Goal: Check status: Check status

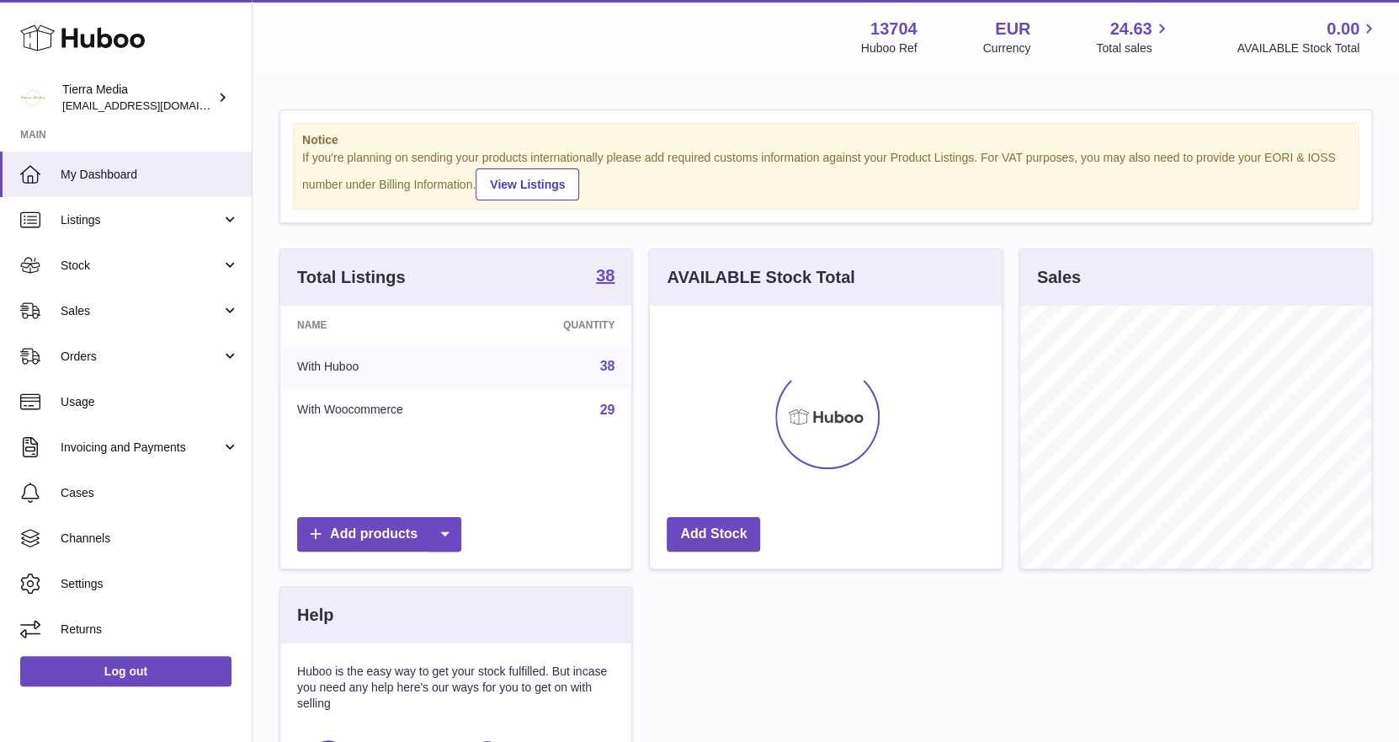
scroll to position [262, 352]
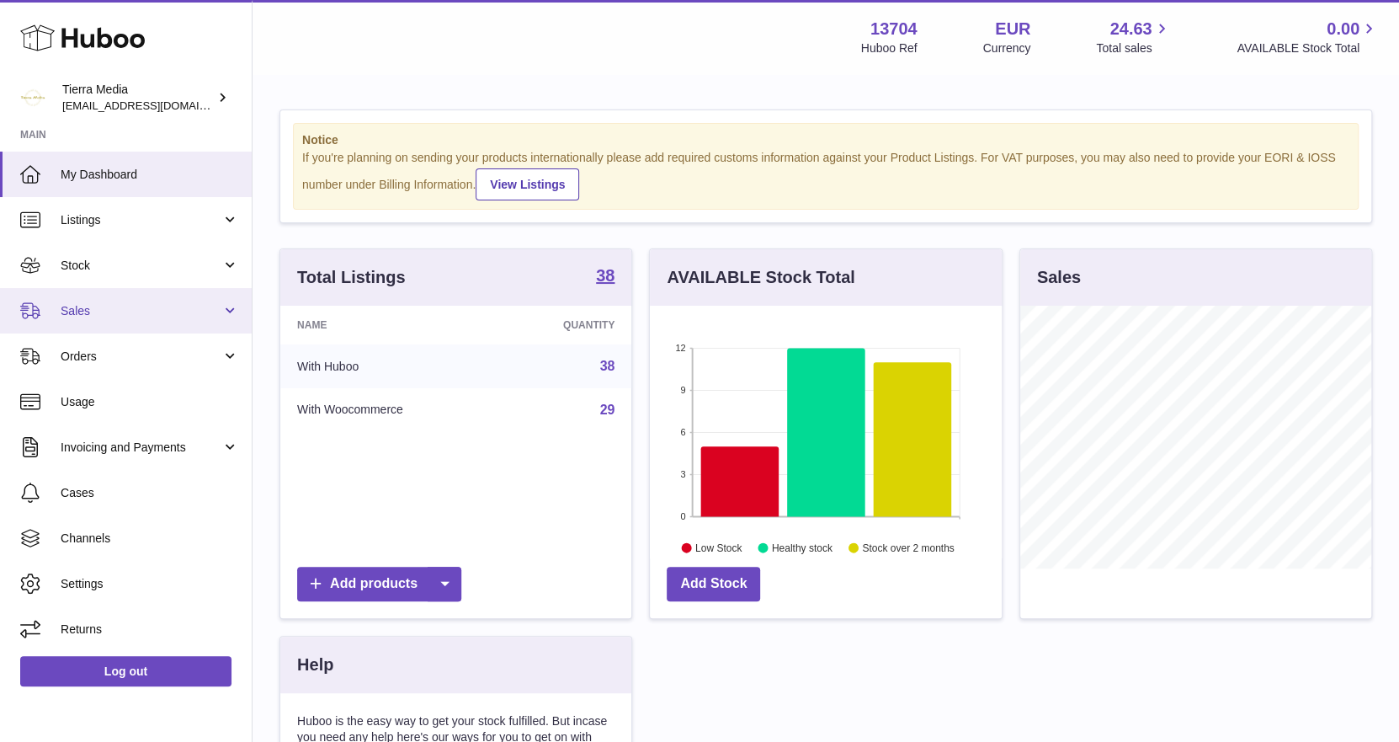
click at [120, 316] on span "Sales" at bounding box center [141, 311] width 161 height 16
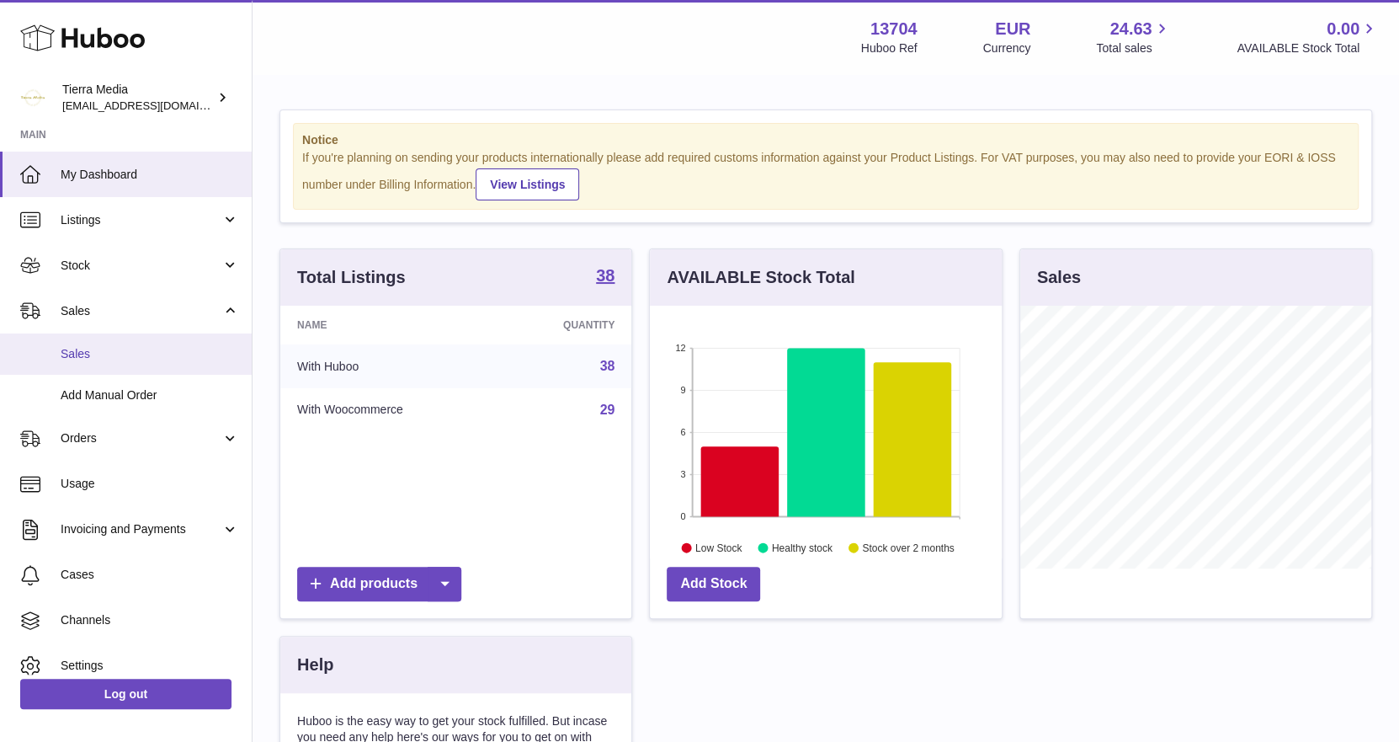
click at [109, 365] on link "Sales" at bounding box center [126, 353] width 252 height 41
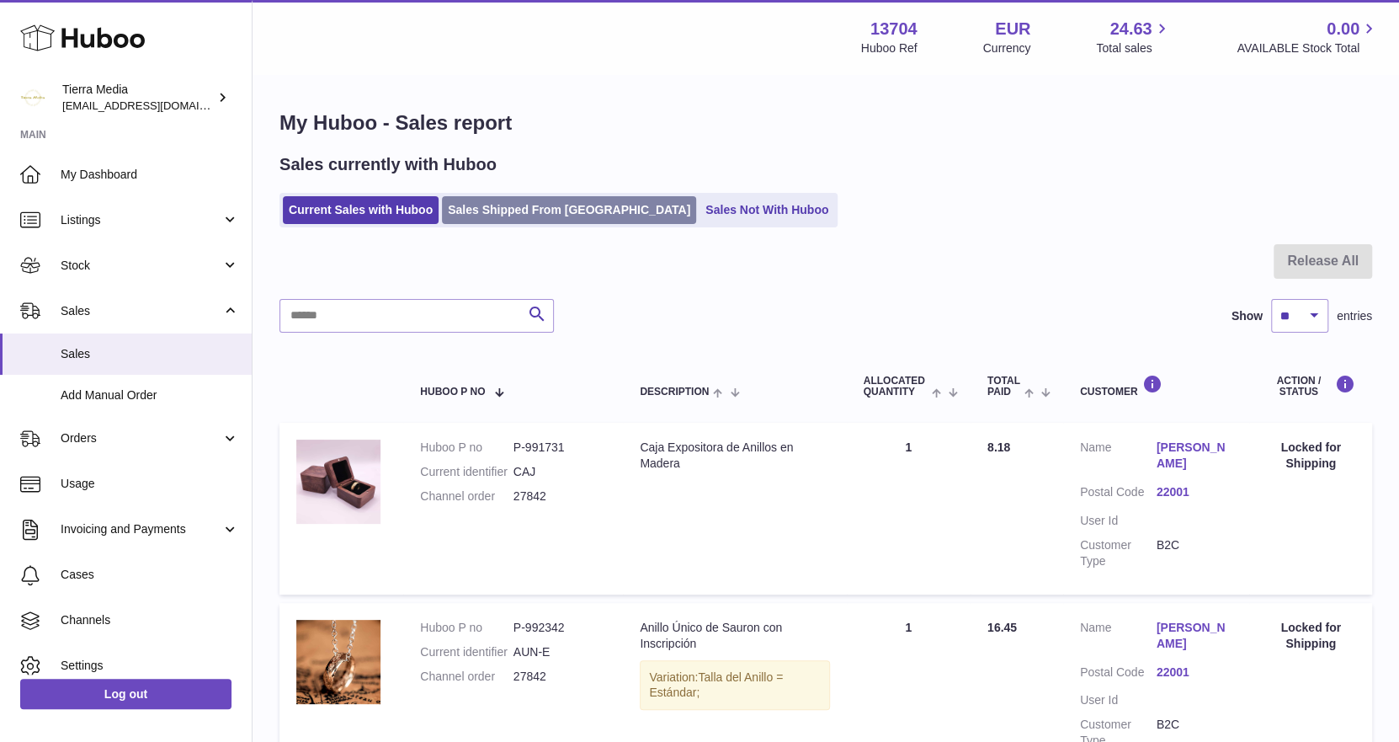
click at [487, 221] on link "Sales Shipped From [GEOGRAPHIC_DATA]" at bounding box center [569, 210] width 254 height 28
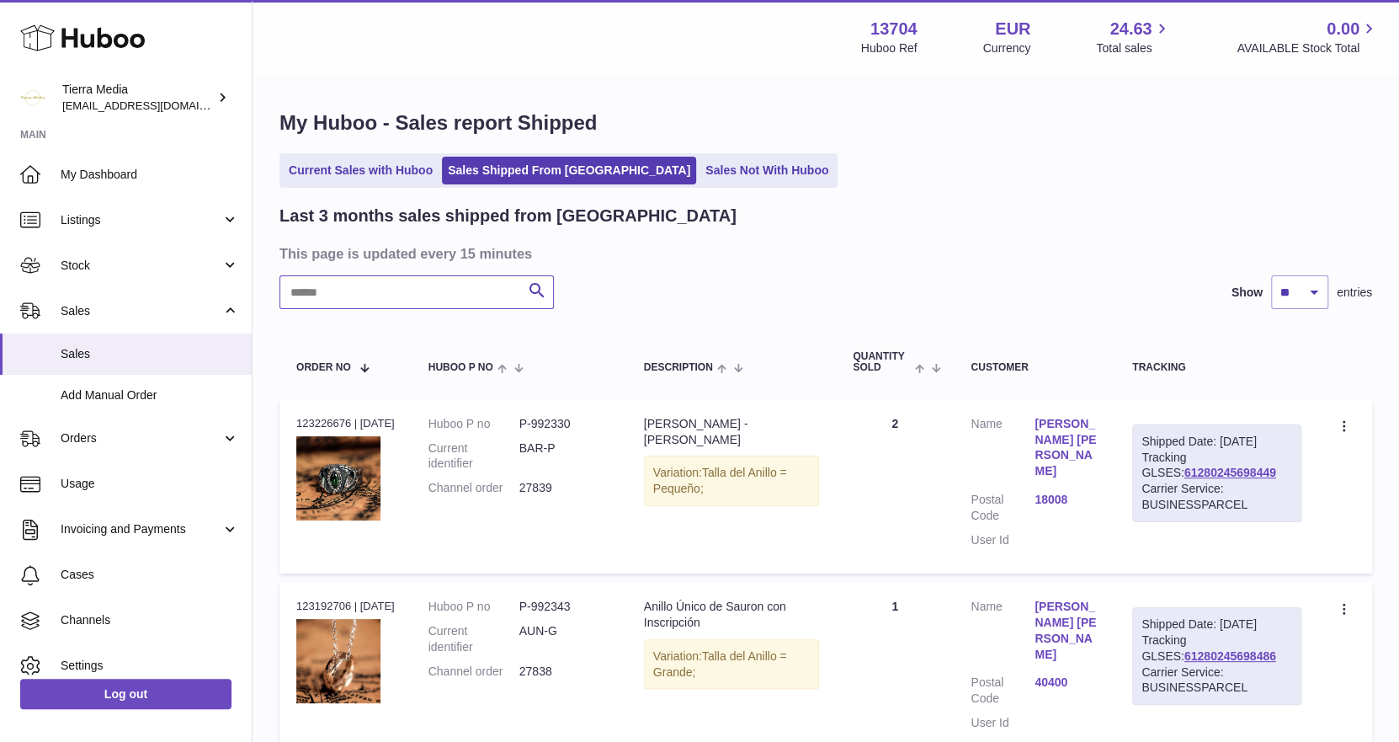
click at [333, 295] on input "text" at bounding box center [417, 292] width 275 height 34
paste input "*****"
type input "*****"
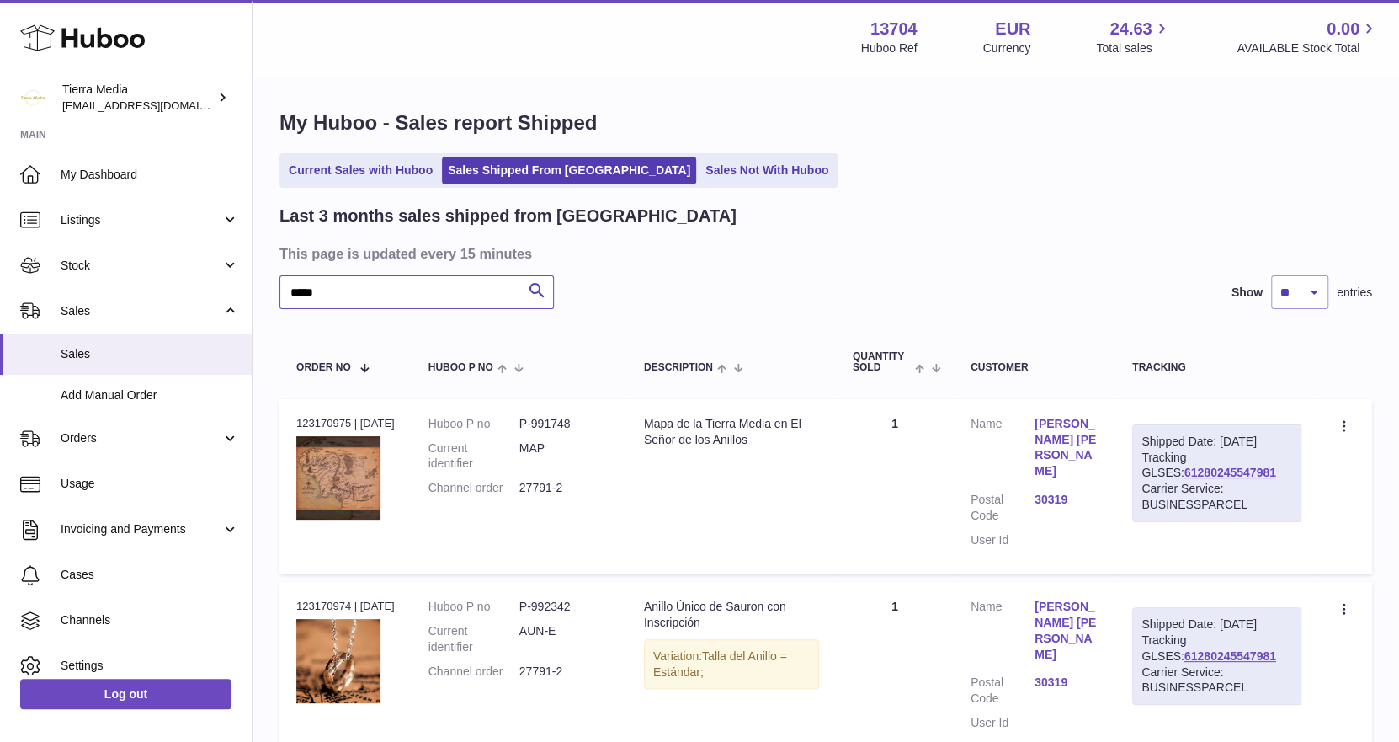
scroll to position [253, 0]
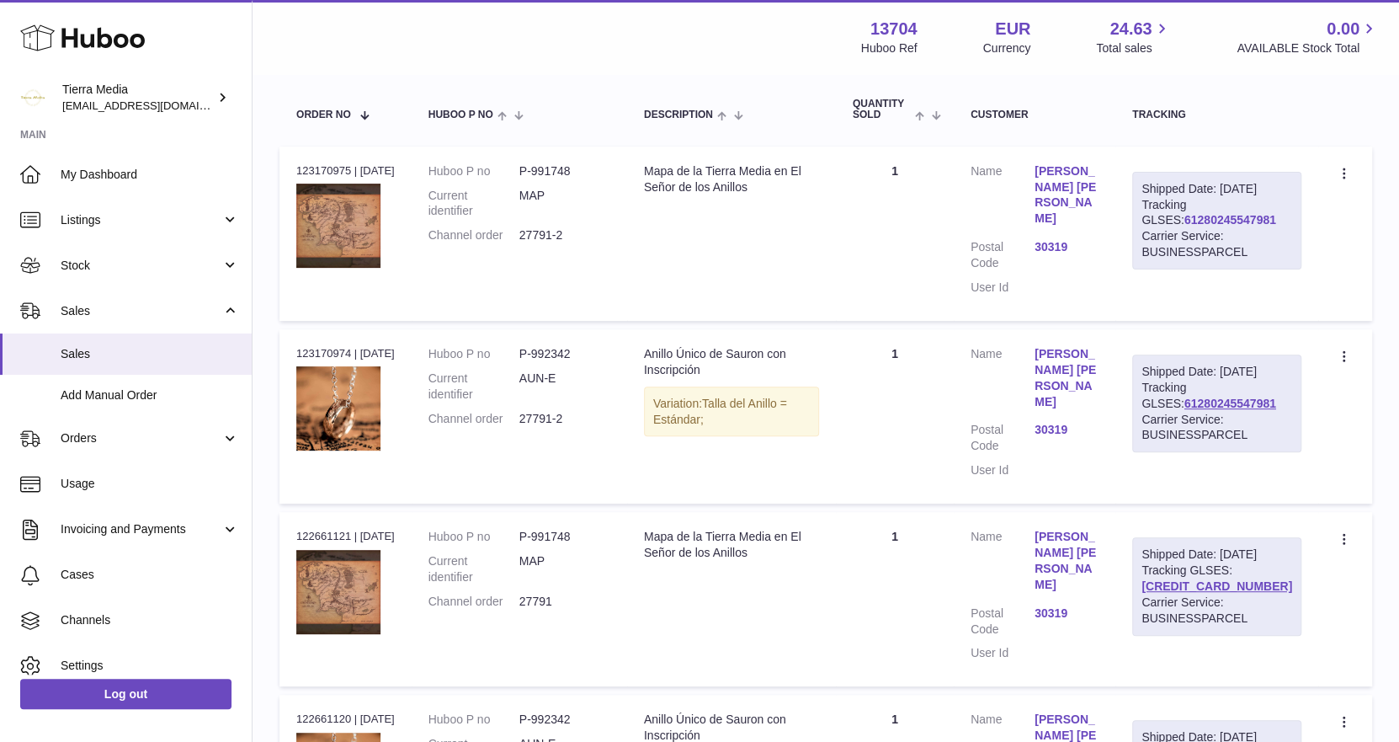
click at [1207, 227] on link "61280245547981" at bounding box center [1231, 219] width 92 height 13
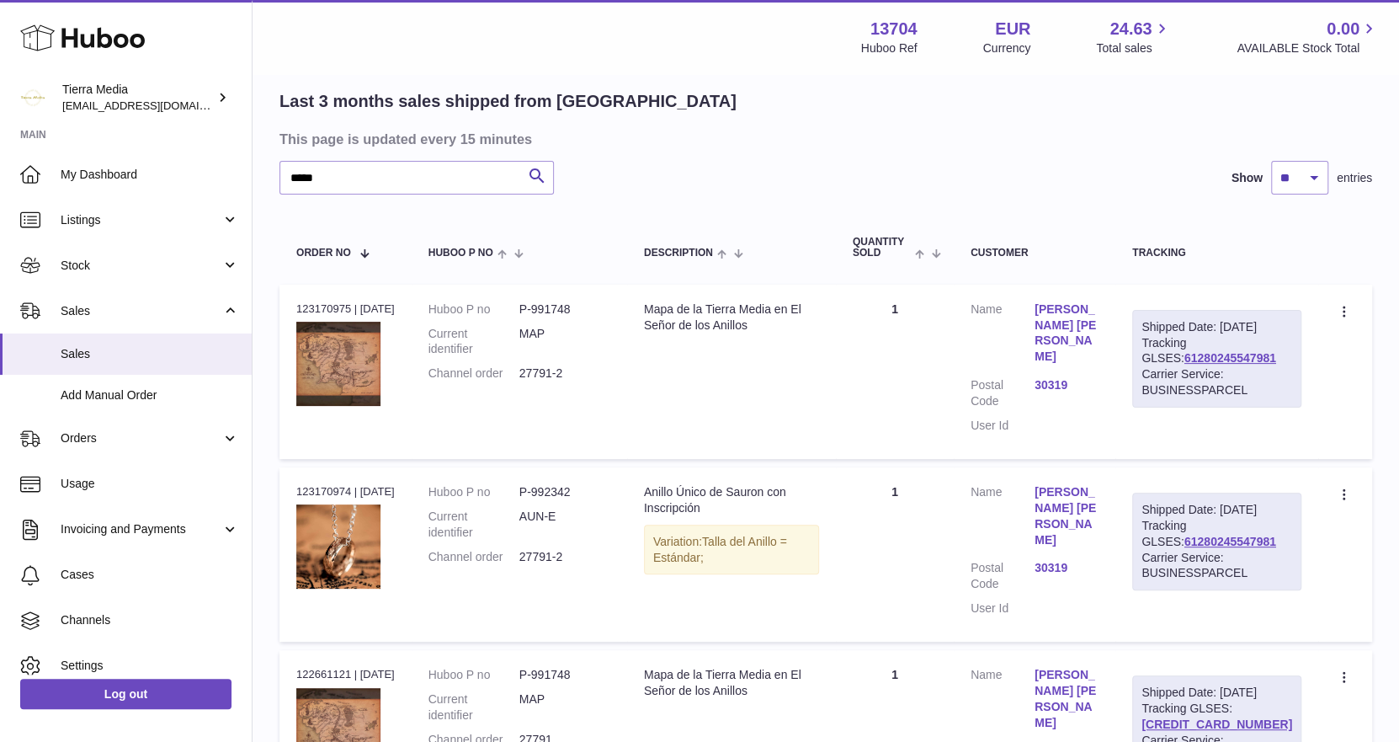
scroll to position [0, 0]
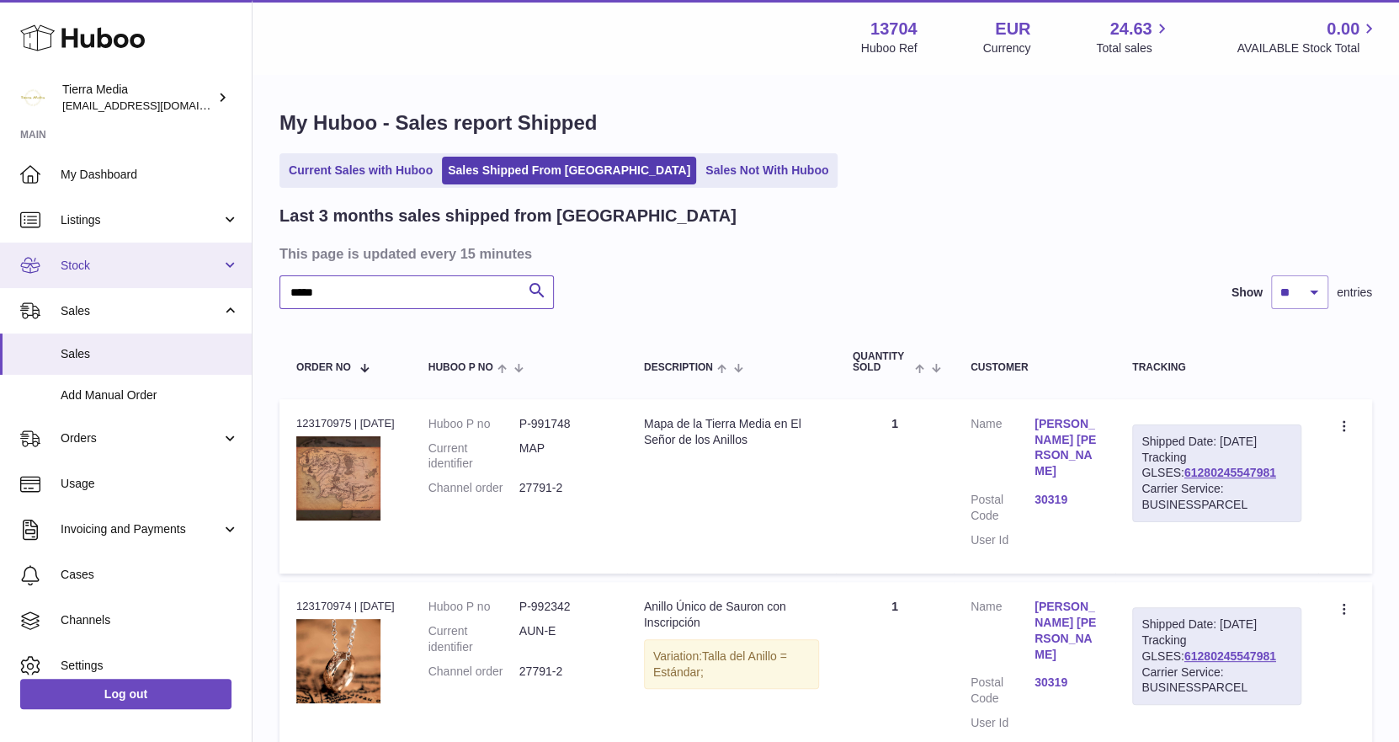
drag, startPoint x: 339, startPoint y: 291, endPoint x: 227, endPoint y: 278, distance: 113.5
click at [227, 278] on div "Huboo Tierra Media hola.tierramedia@gmail.com Main My Dashboard Listings Not wi…" at bounding box center [699, 631] width 1399 height 1263
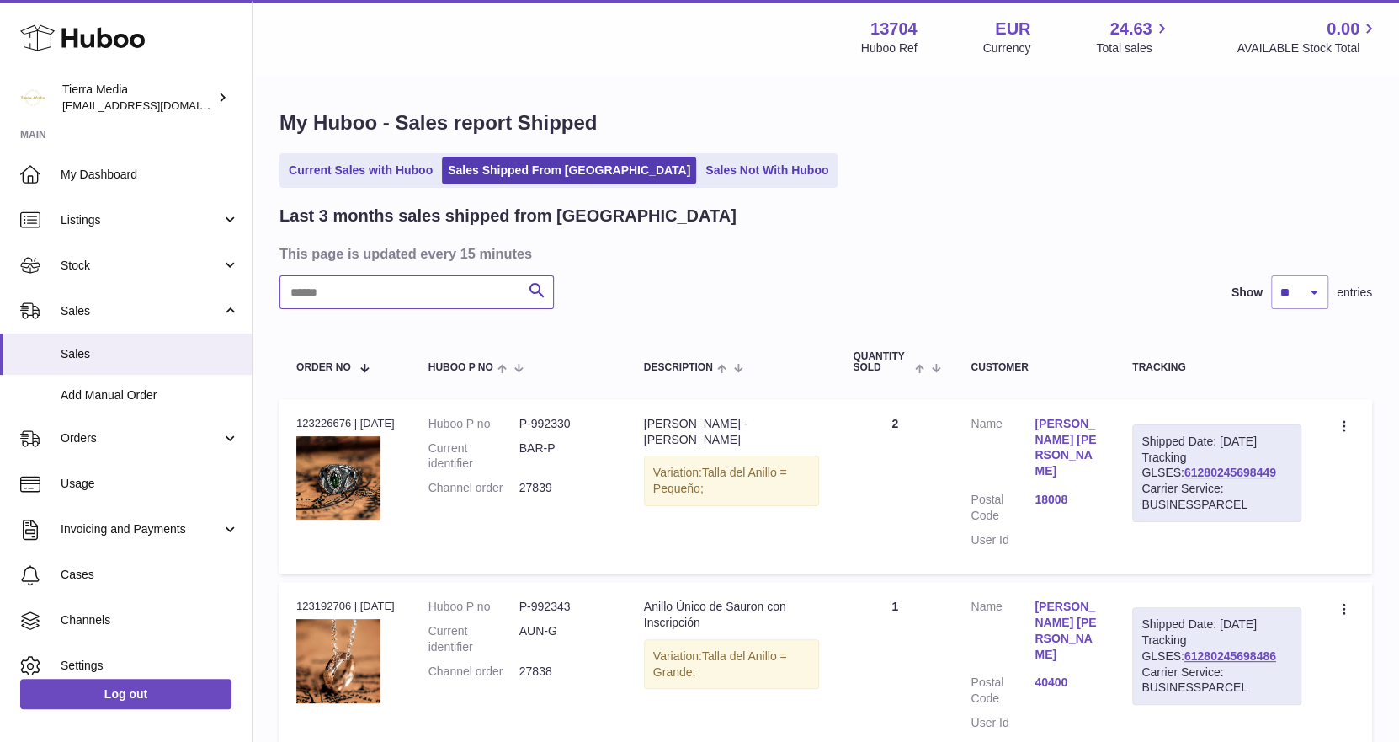
click at [371, 292] on input "text" at bounding box center [417, 292] width 275 height 34
type input "**"
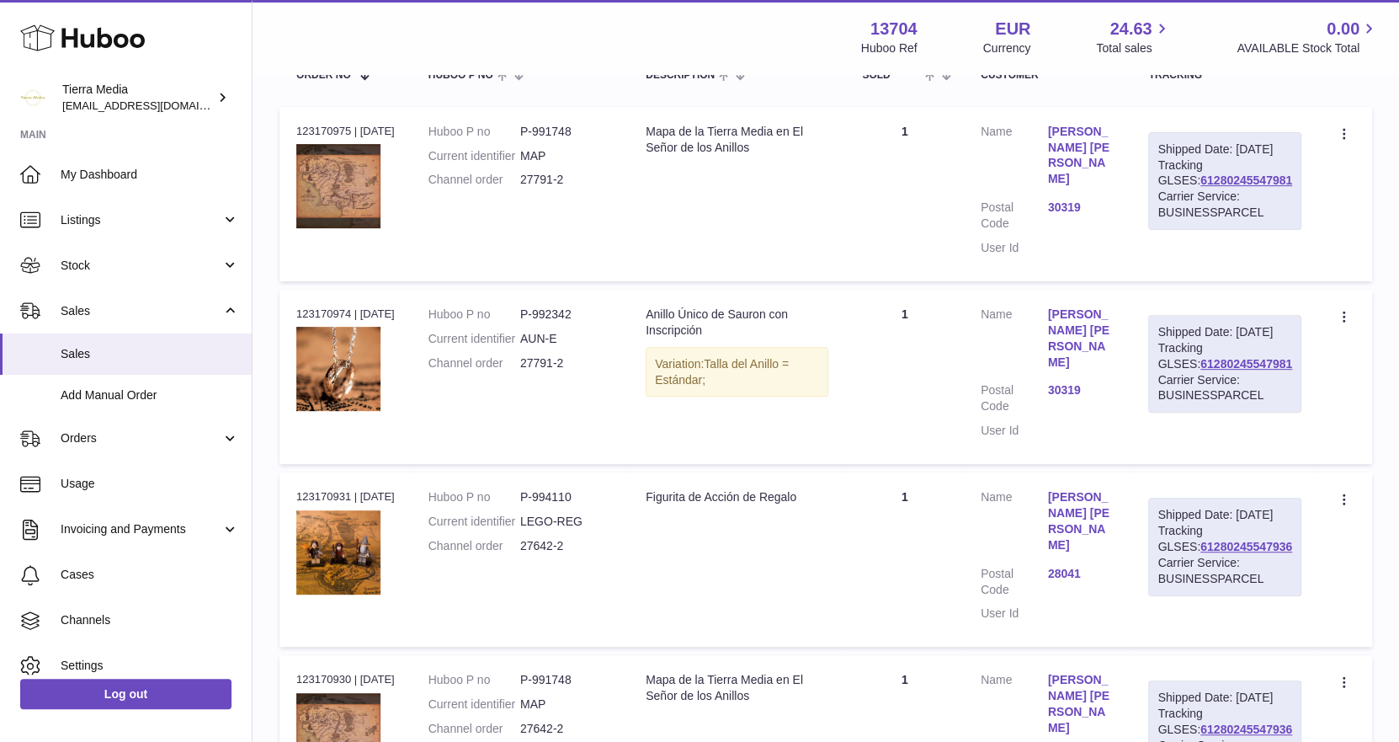
scroll to position [336, 0]
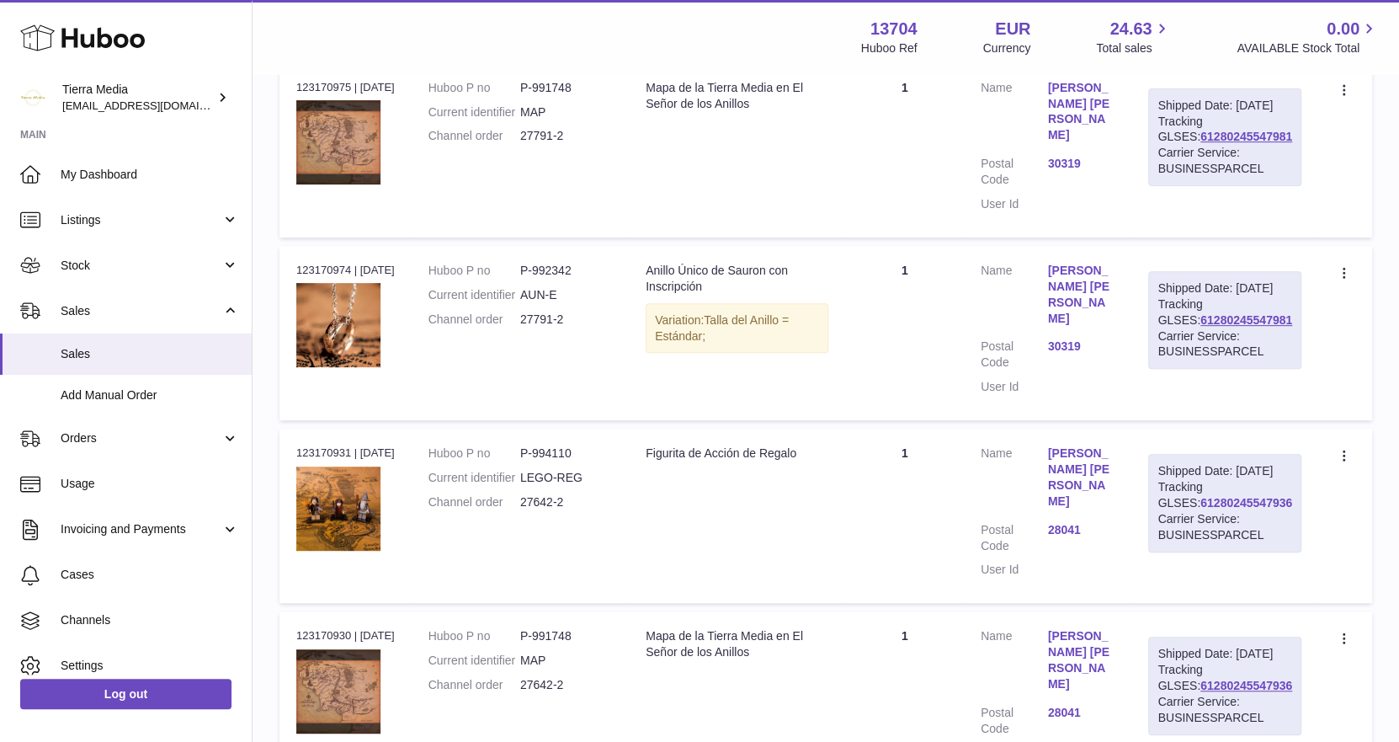
click at [1218, 498] on link "61280245547936" at bounding box center [1247, 502] width 92 height 13
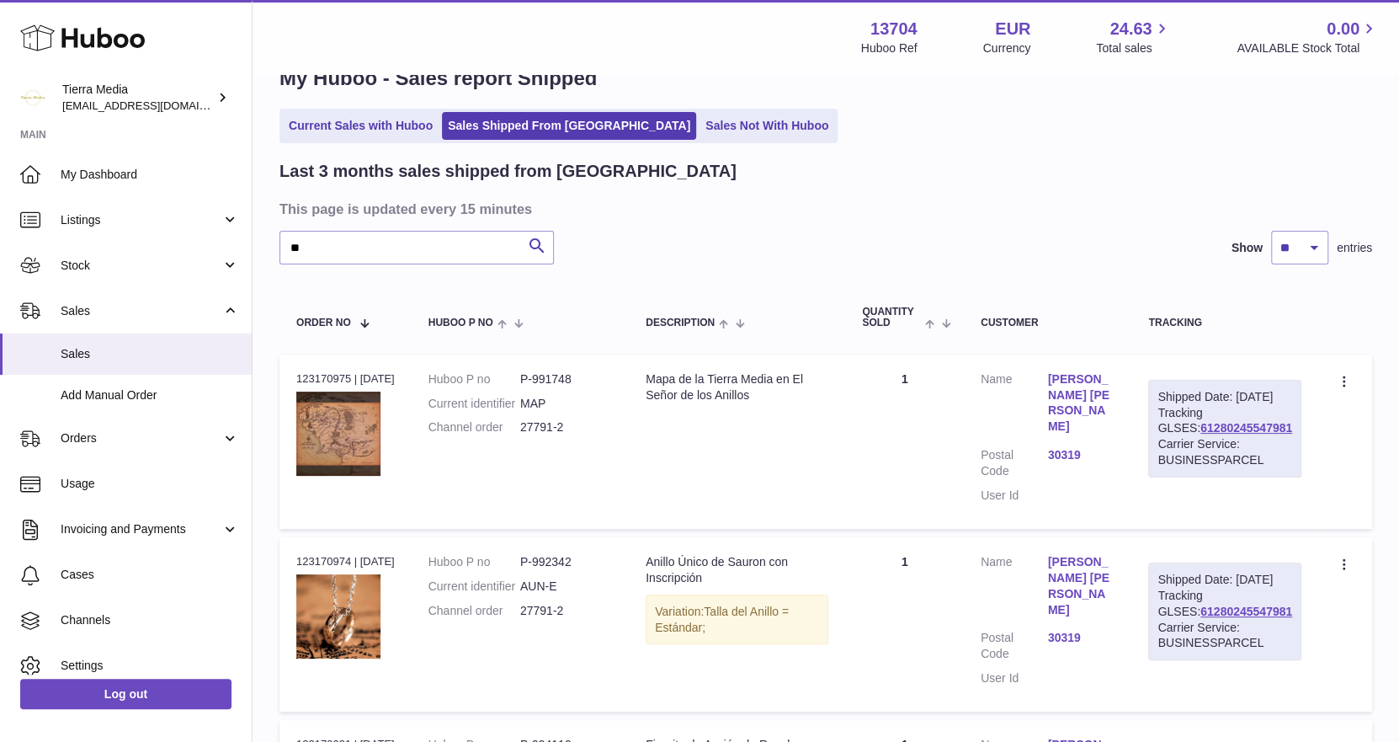
scroll to position [0, 0]
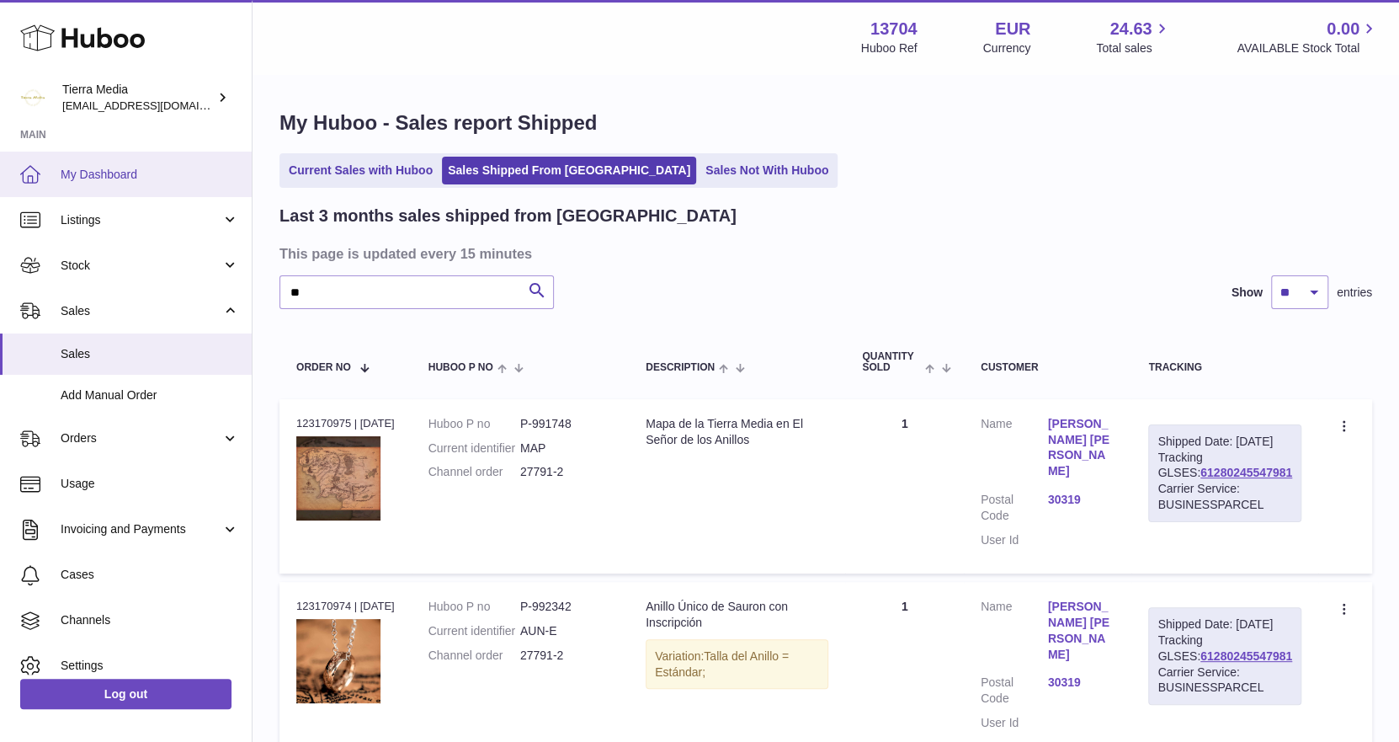
click at [106, 180] on span "My Dashboard" at bounding box center [150, 175] width 179 height 16
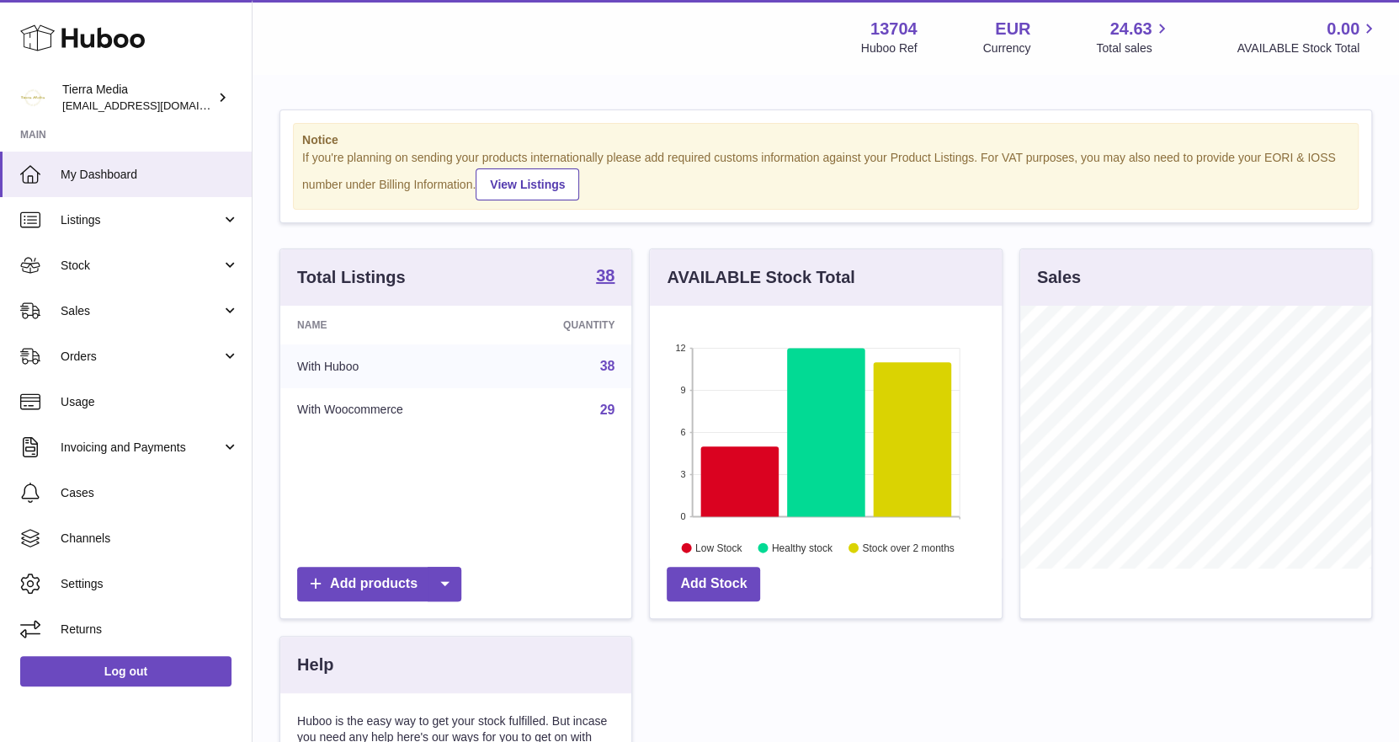
scroll to position [262, 352]
